Goal: Task Accomplishment & Management: Use online tool/utility

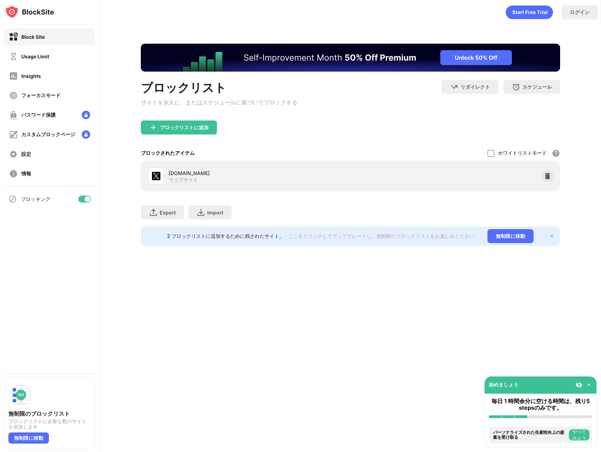
click at [87, 194] on div "ブロッキング" at bounding box center [49, 199] width 91 height 17
click at [86, 199] on div at bounding box center [88, 199] width 6 height 6
click at [85, 196] on div at bounding box center [84, 199] width 13 height 7
